Goal: Information Seeking & Learning: Learn about a topic

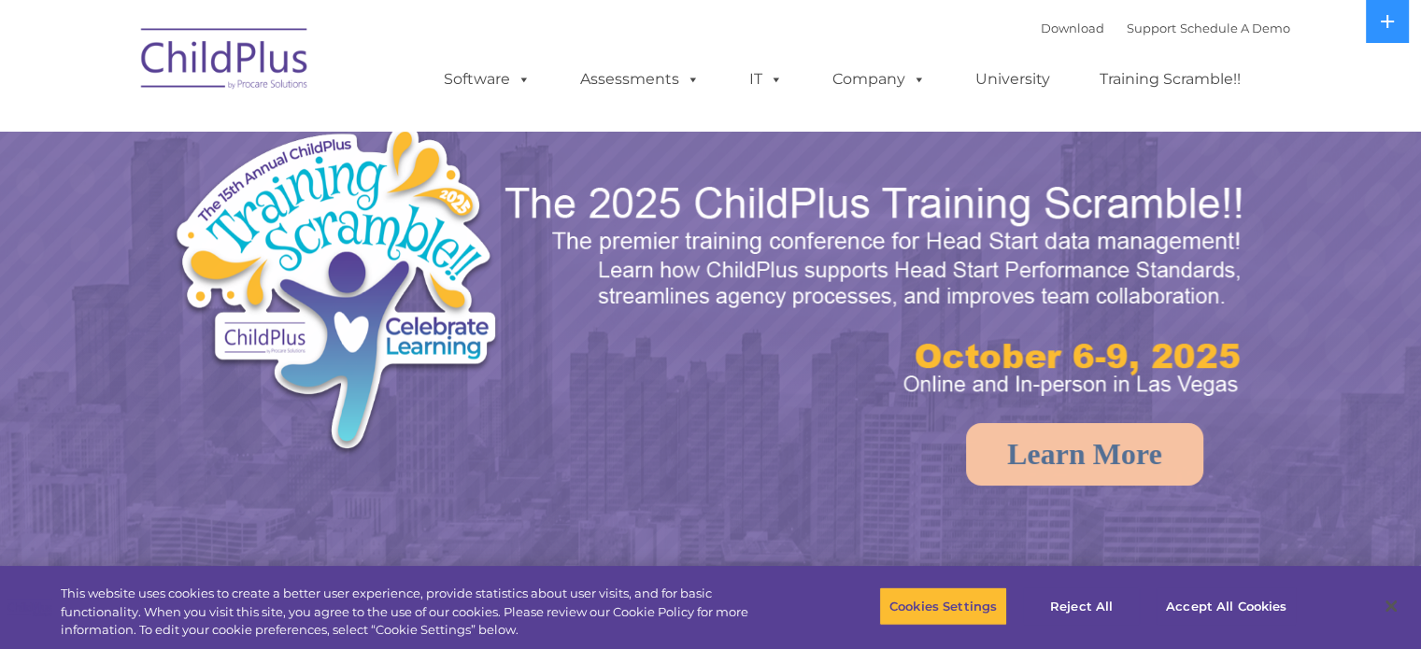
select select "MEDIUM"
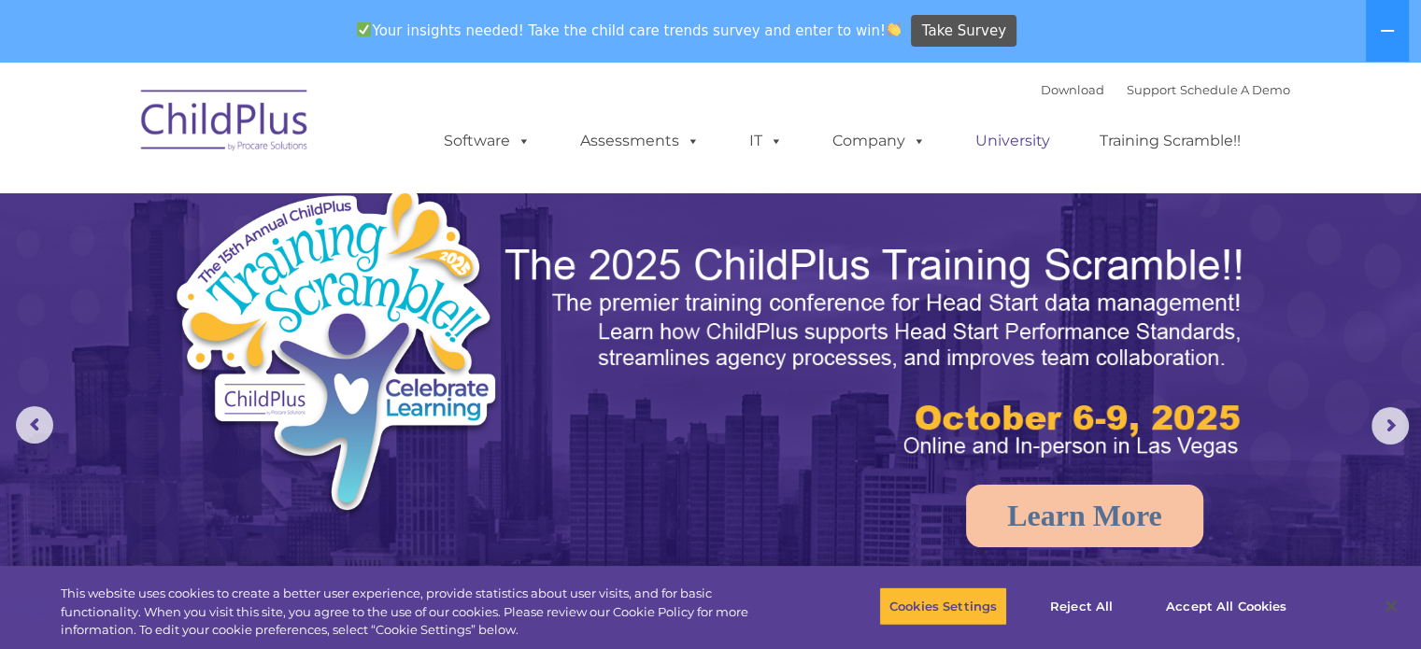
click at [1005, 147] on link "University" at bounding box center [1013, 140] width 112 height 37
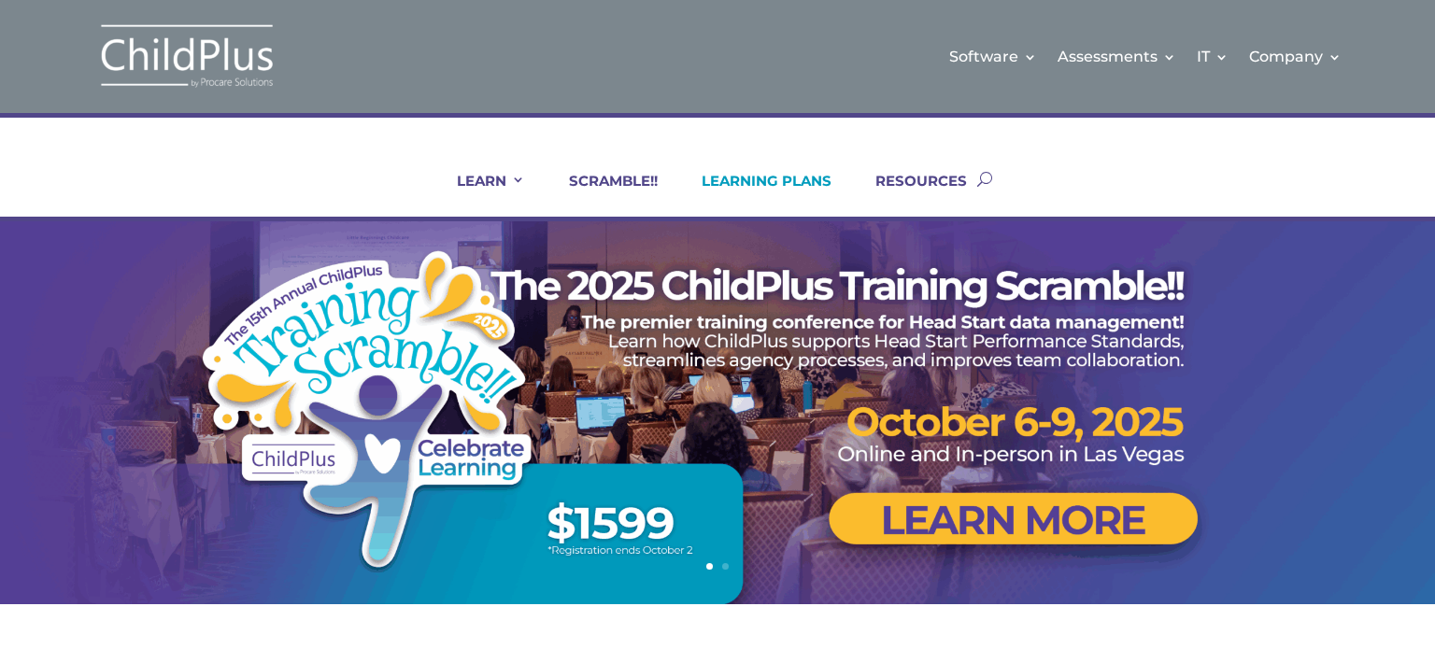
click at [788, 175] on link "LEARNING PLANS" at bounding box center [754, 194] width 153 height 45
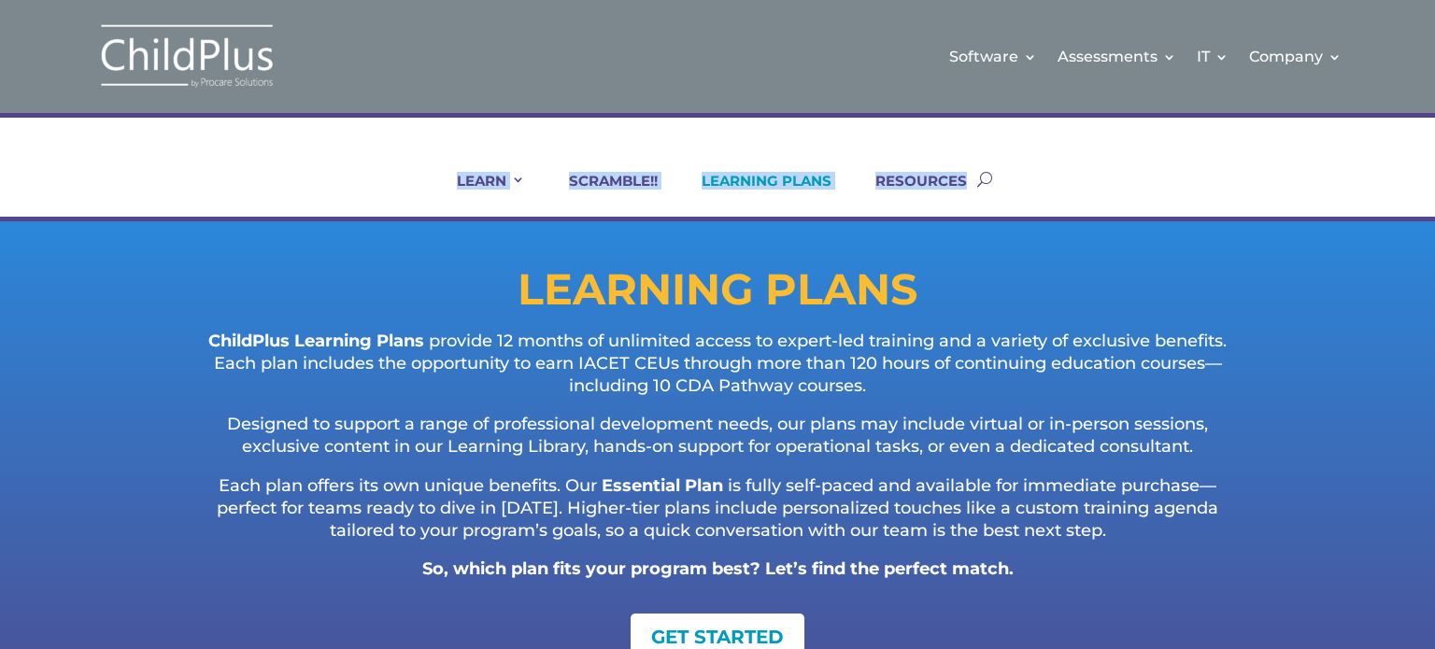
scroll to position [0, 29]
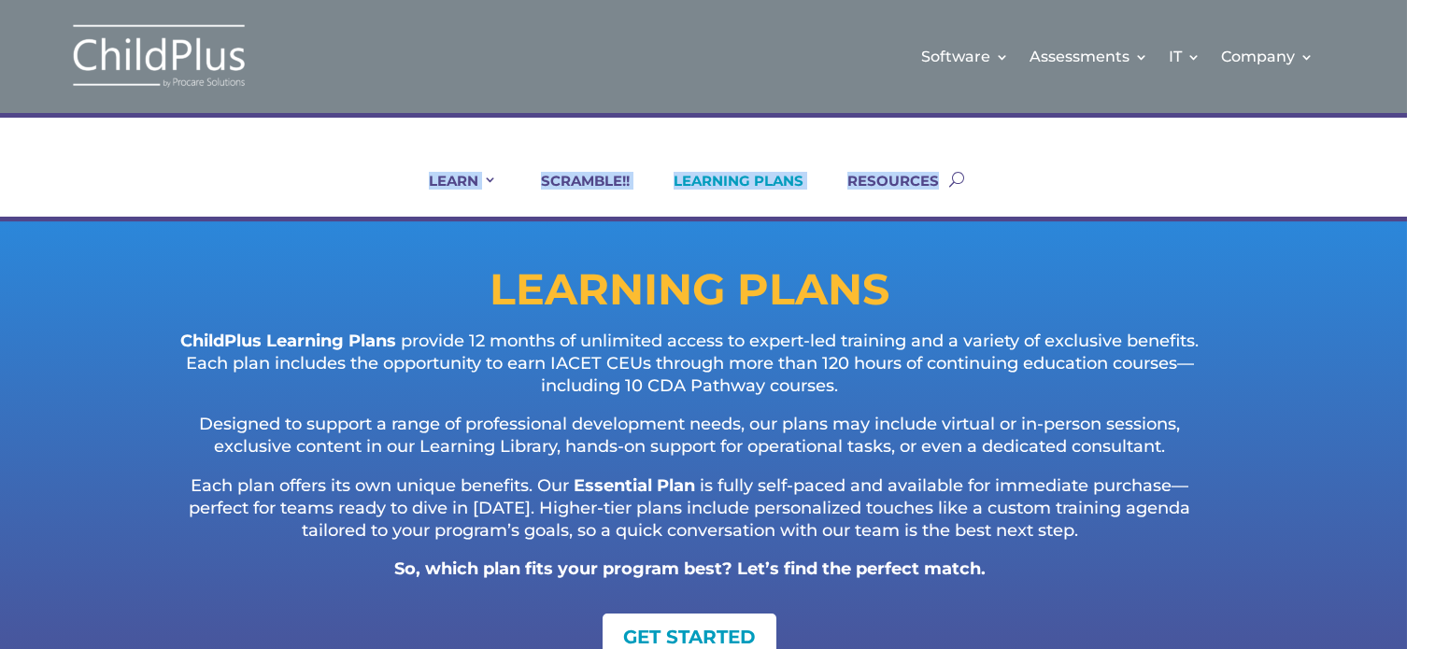
drag, startPoint x: 1431, startPoint y: 106, endPoint x: 1434, endPoint y: 141, distance: 35.6
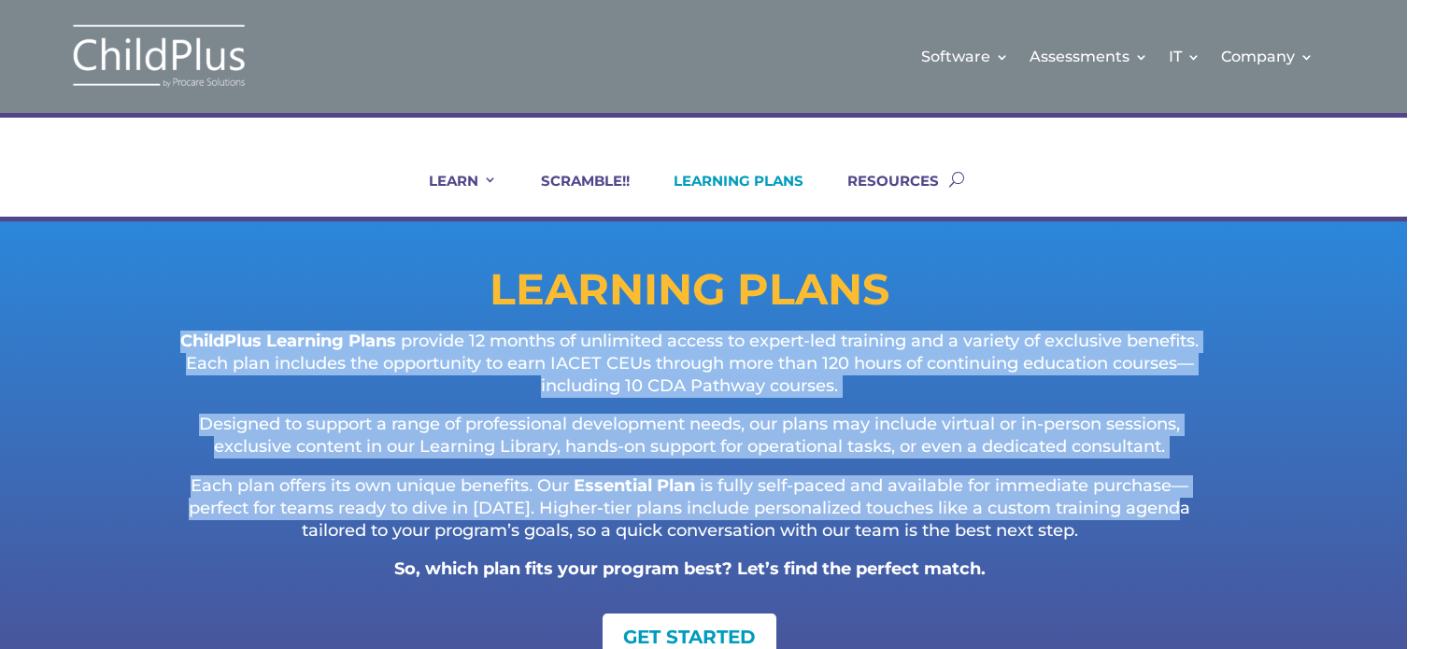
drag, startPoint x: 1432, startPoint y: 245, endPoint x: 1430, endPoint y: 515, distance: 270.0
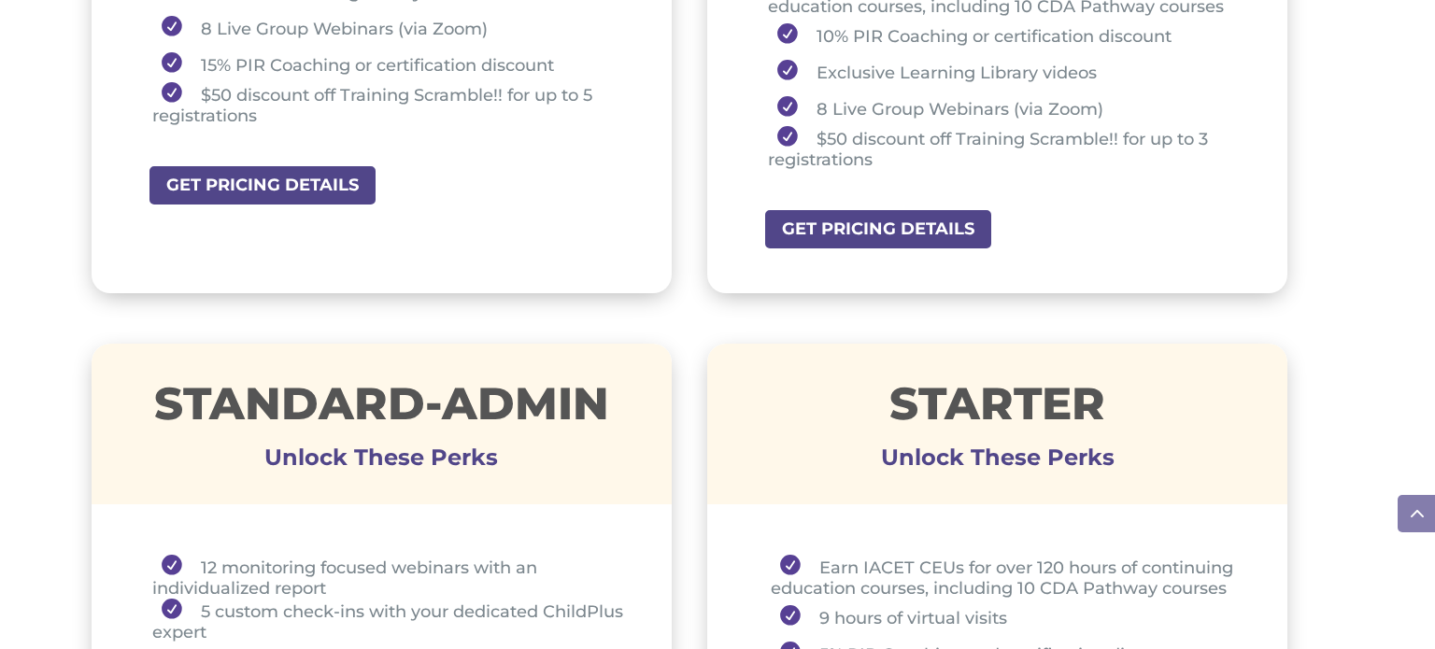
scroll to position [1073, 0]
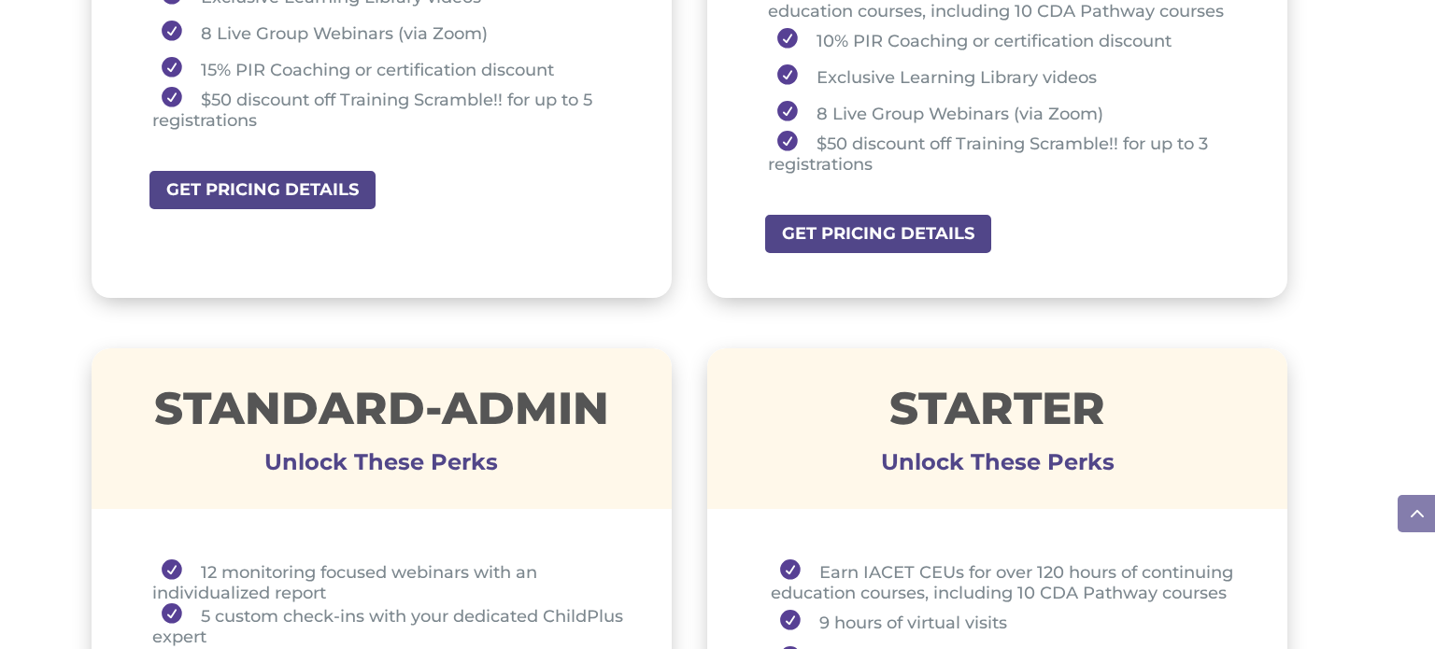
click at [1422, 503] on span at bounding box center [1415, 513] width 37 height 37
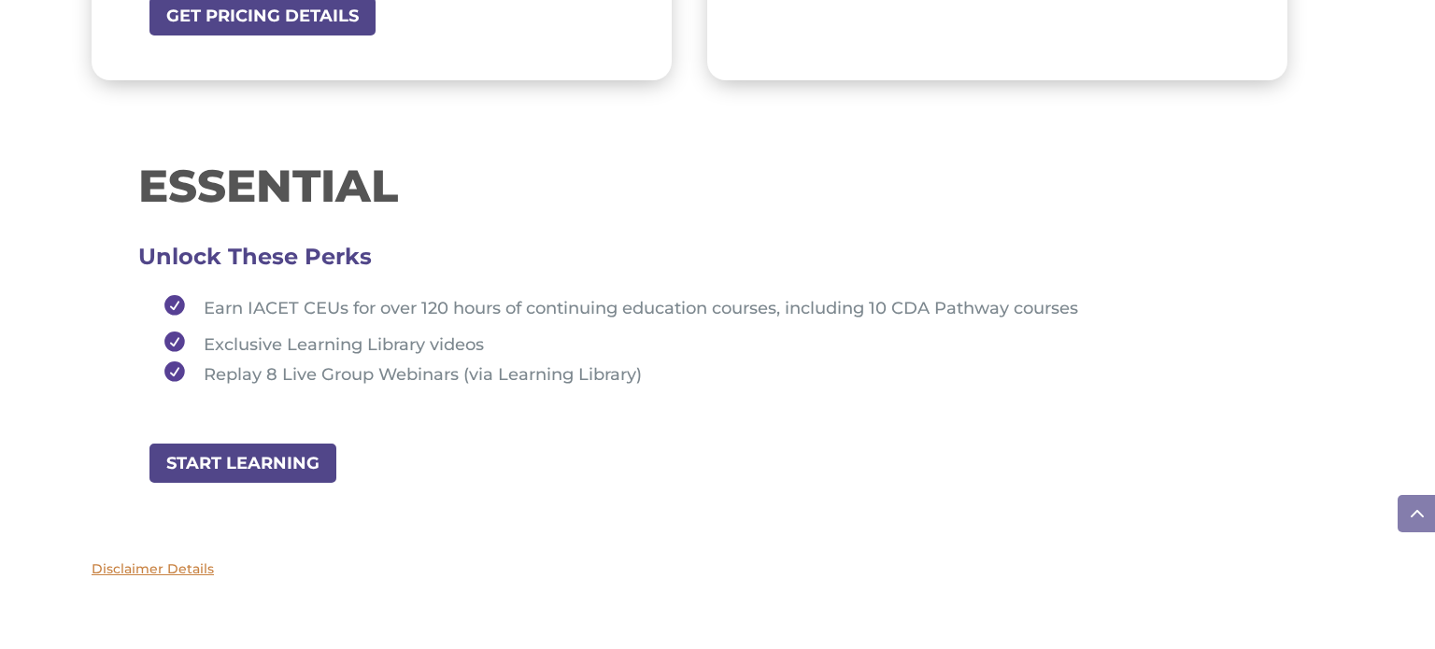
scroll to position [2025, 0]
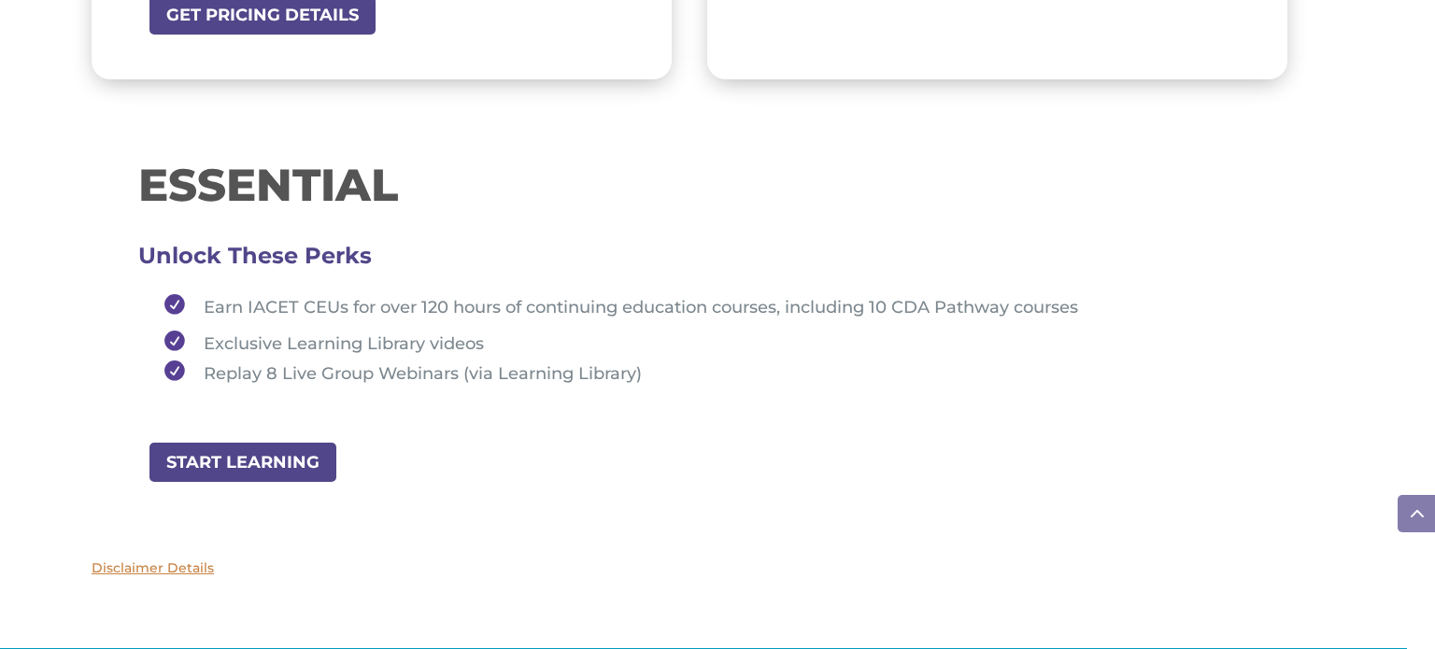
click at [669, 356] on li "Exclusive Learning Library videos" at bounding box center [697, 342] width 1085 height 36
